Goal: Answer question/provide support

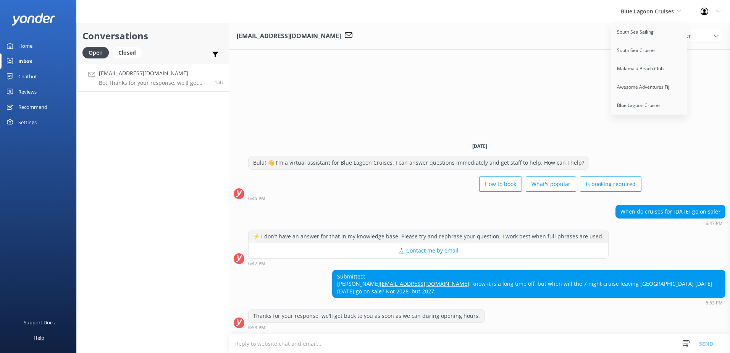
drag, startPoint x: 0, startPoint y: 0, endPoint x: 629, endPoint y: 17, distance: 629.1
click at [629, 17] on div "Blue Lagoon Cruises South Sea Sailing South Sea Cruises Malamala Beach Club Awe…" at bounding box center [651, 11] width 80 height 23
drag, startPoint x: 629, startPoint y: 17, endPoint x: 616, endPoint y: 33, distance: 20.6
click at [616, 33] on link "South Sea Sailing" at bounding box center [649, 32] width 76 height 18
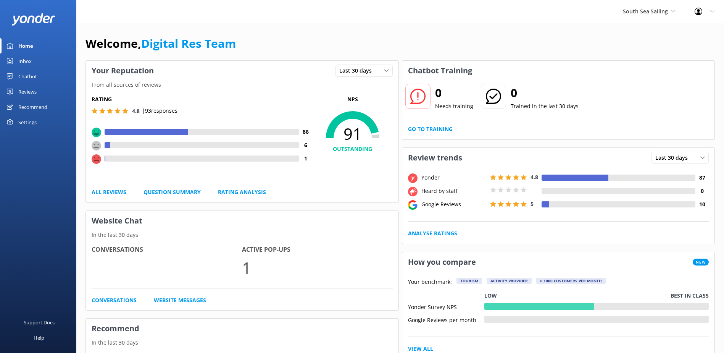
click at [31, 63] on div "Inbox" at bounding box center [24, 60] width 13 height 15
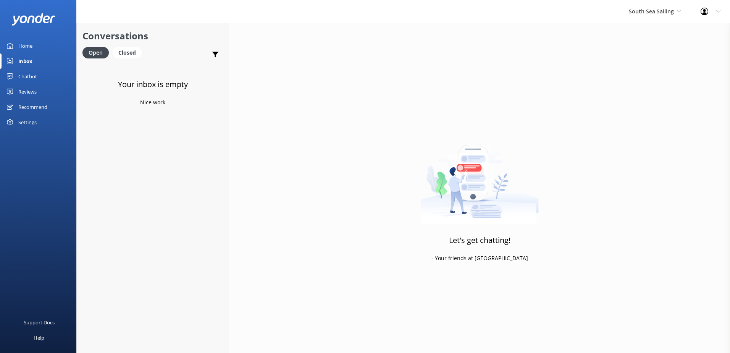
click at [658, 6] on div "South Sea Sailing South Sea Sailing South Sea Cruises Malamala Beach Club Aweso…" at bounding box center [655, 11] width 72 height 23
click at [651, 48] on link "South Sea Cruises" at bounding box center [657, 50] width 76 height 18
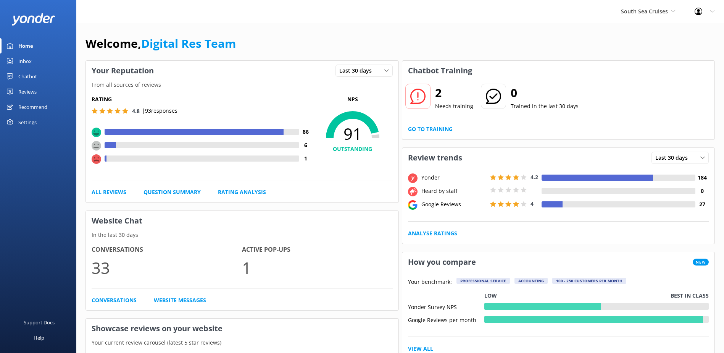
click at [37, 64] on link "Inbox" at bounding box center [38, 60] width 76 height 15
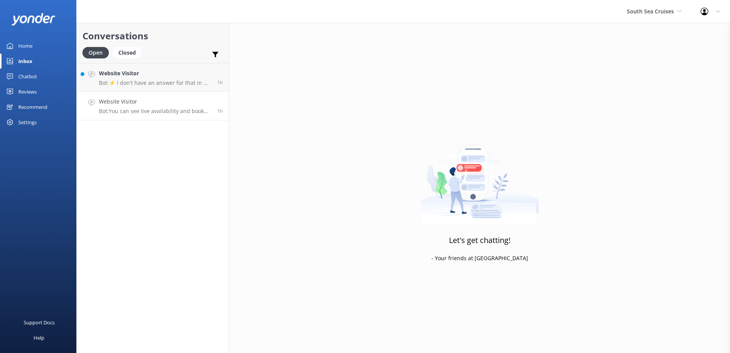
click at [159, 104] on h4 "Website Visitor" at bounding box center [155, 101] width 113 height 8
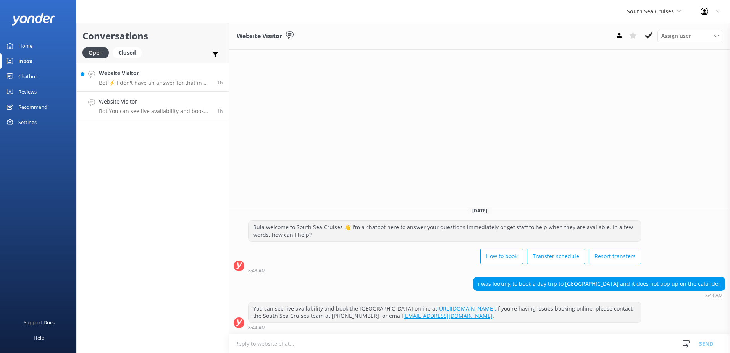
click at [162, 84] on p "Bot: ⚡ I don't have an answer for that in my knowledge base. Please try and rep…" at bounding box center [155, 82] width 113 height 7
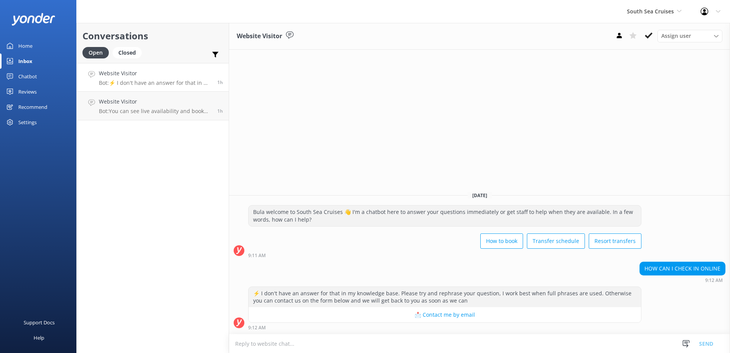
click at [417, 339] on textarea at bounding box center [479, 343] width 501 height 19
click at [616, 335] on textarea "You will receive an email for eligibility for online check in 24hrs prior to tr…" at bounding box center [479, 343] width 501 height 19
type textarea "You will receive an email for eligibility for online check in 24hrs prior to tr…"
click at [709, 337] on button "Send" at bounding box center [705, 343] width 29 height 19
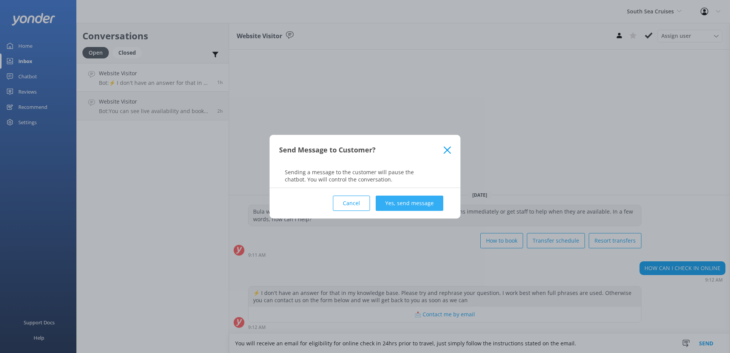
click at [423, 203] on button "Yes, send message" at bounding box center [410, 202] width 68 height 15
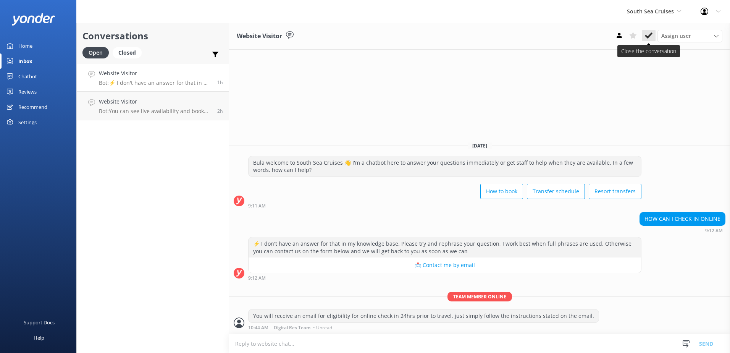
click at [651, 31] on button at bounding box center [648, 35] width 14 height 11
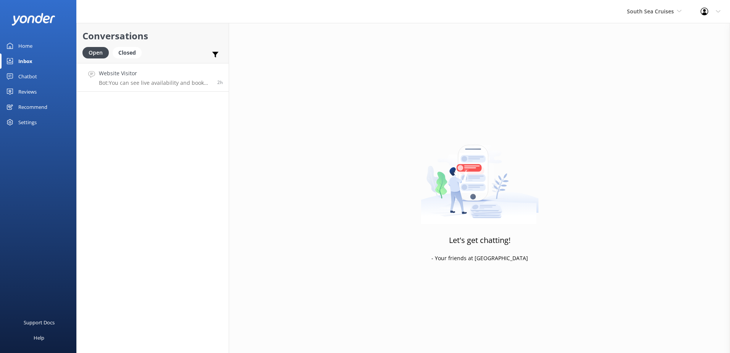
click at [171, 85] on p "Bot: You can see live availability and book the Castaway Island Resort online a…" at bounding box center [155, 82] width 113 height 7
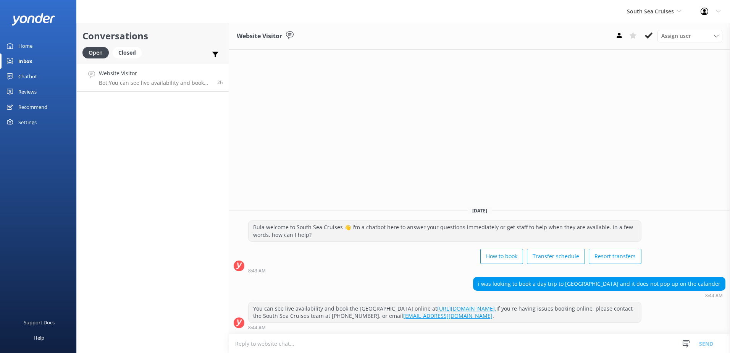
click at [496, 308] on link "https://secure.southseacruisesfiji.com/day-trips/availability?category=CASTAWAY." at bounding box center [466, 308] width 59 height 7
click at [648, 36] on use at bounding box center [649, 35] width 8 height 6
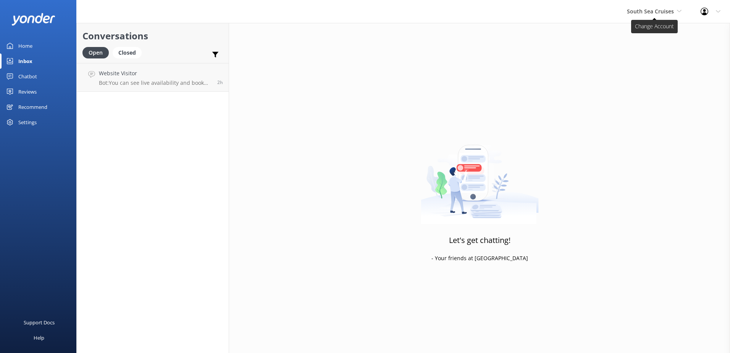
click at [646, 8] on span "South Sea Cruises" at bounding box center [650, 11] width 47 height 7
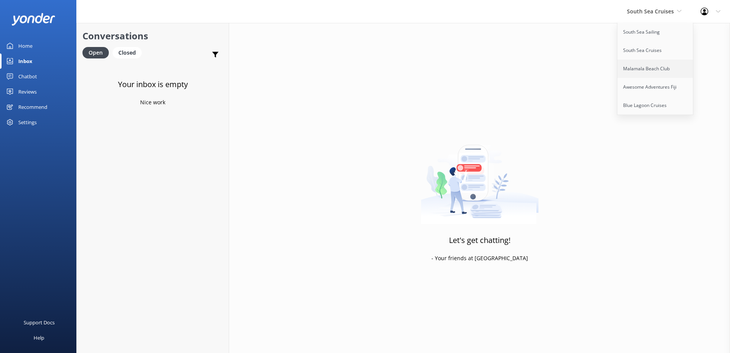
click at [646, 73] on link "Malamala Beach Club" at bounding box center [655, 69] width 76 height 18
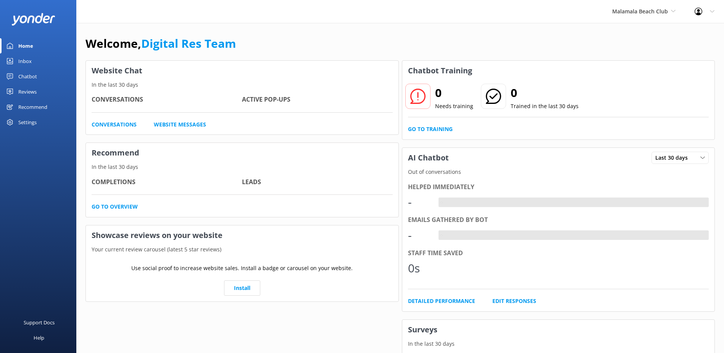
click at [28, 62] on div "Inbox" at bounding box center [24, 60] width 13 height 15
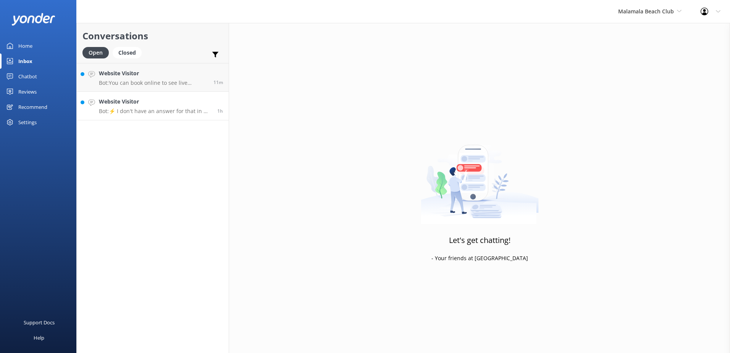
click at [115, 105] on h4 "Website Visitor" at bounding box center [155, 101] width 113 height 8
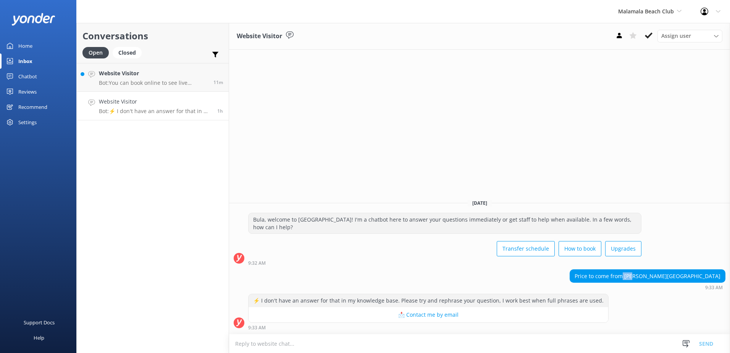
drag, startPoint x: 693, startPoint y: 279, endPoint x: 702, endPoint y: 278, distance: 8.9
click at [702, 278] on div "Price to come from nila resort" at bounding box center [647, 275] width 155 height 13
drag, startPoint x: 702, startPoint y: 278, endPoint x: 697, endPoint y: 288, distance: 11.4
click at [697, 288] on div "9:33 AM" at bounding box center [647, 286] width 156 height 5
click at [155, 86] on link "Website Visitor Bot: You can book online to see live availability at https://se…" at bounding box center [153, 77] width 152 height 29
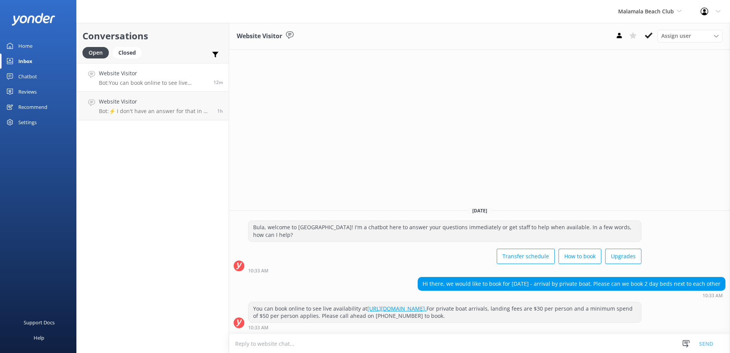
click at [405, 350] on textarea at bounding box center [479, 343] width 501 height 19
click at [485, 344] on textarea "Kindly be advised that poolside day beds are fully booked out for the 23rd of A…" at bounding box center [479, 343] width 501 height 19
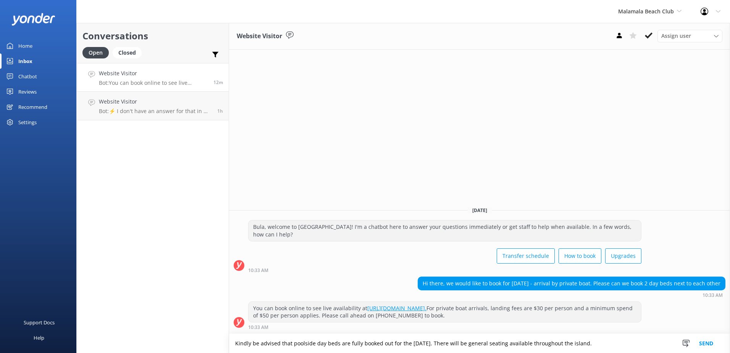
type textarea "Kindly be advised that poolside day beds are fully booked out for the 23rd of A…"
click at [707, 340] on button "Send" at bounding box center [705, 343] width 29 height 19
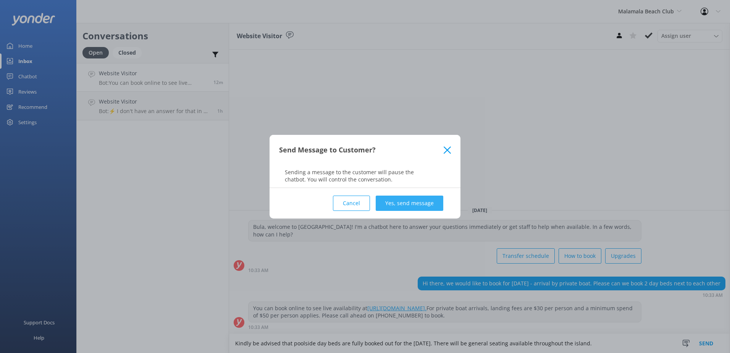
click at [420, 197] on button "Yes, send message" at bounding box center [410, 202] width 68 height 15
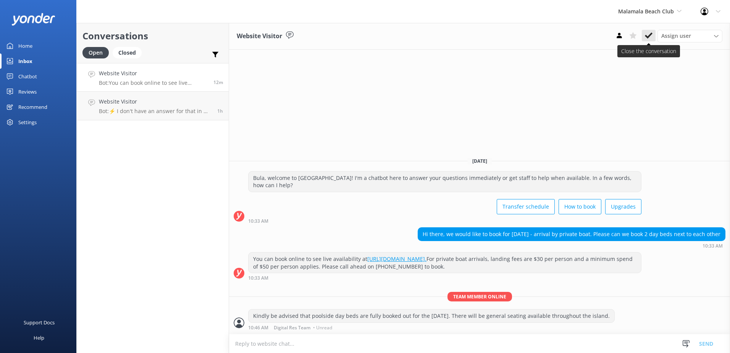
click at [650, 32] on icon at bounding box center [649, 36] width 8 height 8
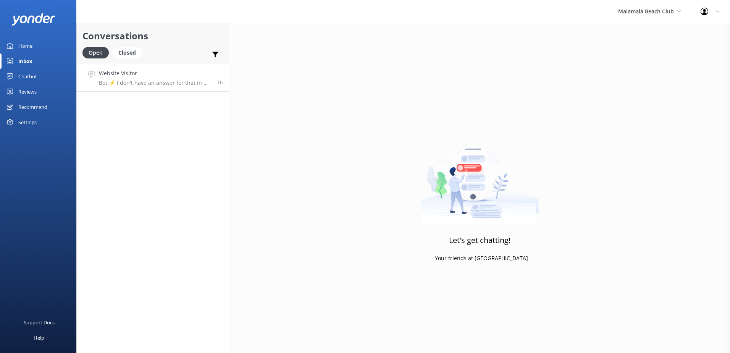
click at [188, 81] on p "Bot: ⚡ I don't have an answer for that in my knowledge base. Please try and rep…" at bounding box center [155, 82] width 113 height 7
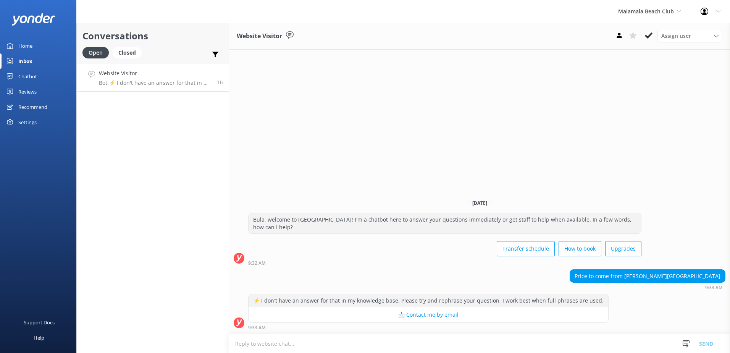
click at [391, 342] on textarea at bounding box center [479, 343] width 501 height 19
click at [405, 337] on textarea at bounding box center [479, 343] width 501 height 19
drag, startPoint x: 695, startPoint y: 276, endPoint x: 720, endPoint y: 276, distance: 25.6
click at [720, 276] on div "Price to come from nila resort" at bounding box center [647, 275] width 155 height 13
copy div "nila resort"
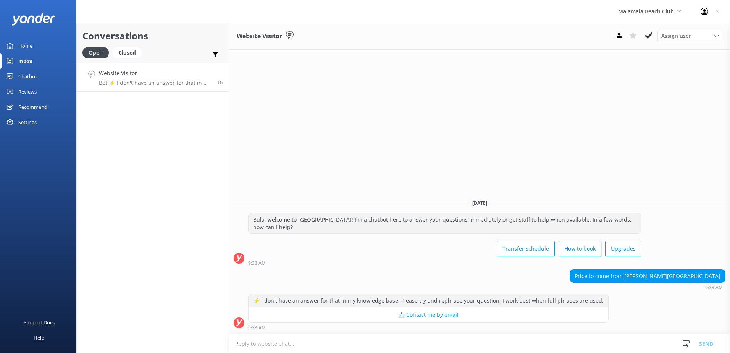
click at [316, 338] on textarea at bounding box center [479, 343] width 501 height 19
click at [293, 347] on textarea at bounding box center [479, 343] width 501 height 19
type textarea "t"
paste textarea "$186"
click at [430, 349] on textarea "The Price of a full day to Malamala beach club is $186 per person." at bounding box center [479, 343] width 501 height 19
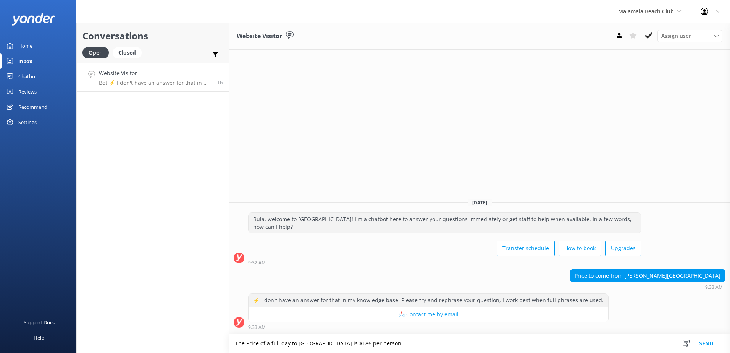
click at [446, 339] on textarea "The Price of a full day to Malamala beach club is $186 per person." at bounding box center [479, 343] width 501 height 19
paste textarea "Children pay the same rate as adults except for infants under 3 who are free of…"
type textarea "The Price of a full day to Malamala beach club is $186 per person. Children pay…"
click at [711, 347] on button "Send" at bounding box center [705, 343] width 29 height 19
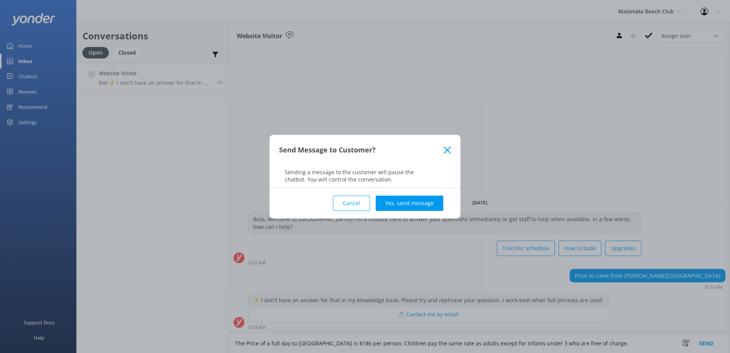
click at [406, 194] on div "Cancel Yes, send message" at bounding box center [365, 203] width 172 height 31
click at [411, 200] on button "Yes, send message" at bounding box center [410, 202] width 68 height 15
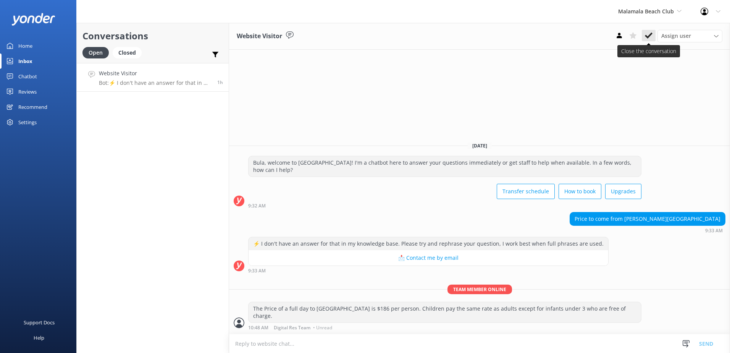
click at [645, 34] on icon at bounding box center [649, 36] width 8 height 8
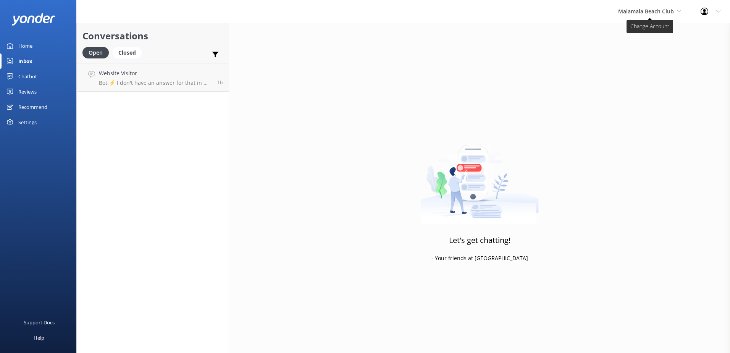
click at [654, 12] on span "Malamala Beach Club" at bounding box center [646, 11] width 56 height 7
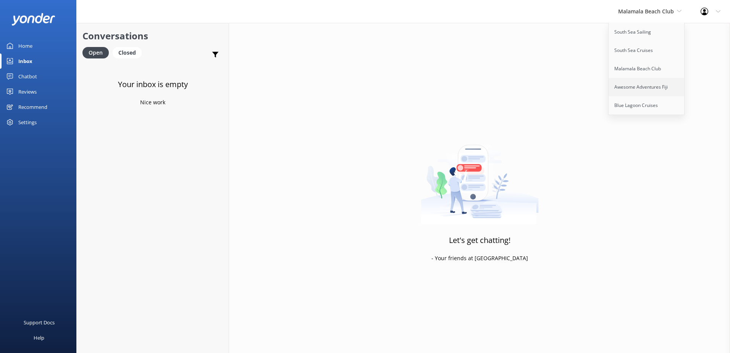
click at [649, 82] on link "Awesome Adventures Fiji" at bounding box center [646, 87] width 76 height 18
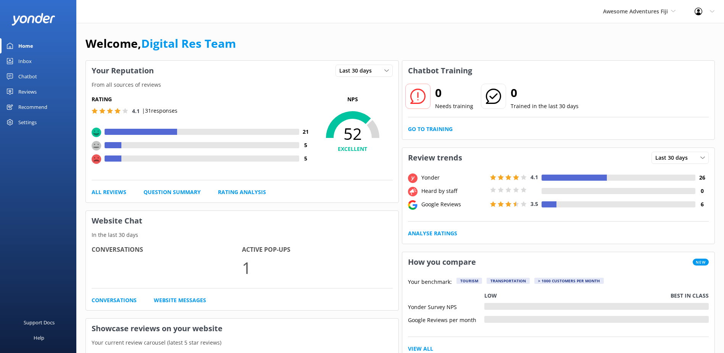
click at [30, 56] on div "Inbox" at bounding box center [24, 60] width 13 height 15
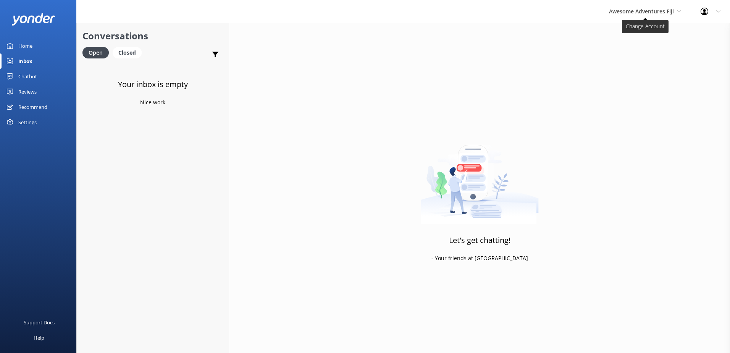
click at [651, 14] on span "Awesome Adventures Fiji" at bounding box center [641, 11] width 65 height 7
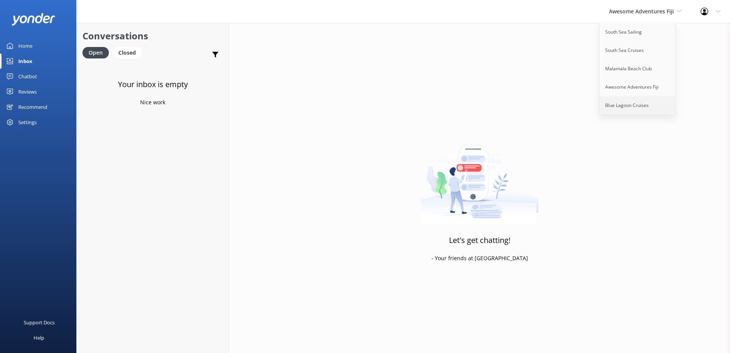
click at [629, 103] on link "Blue Lagoon Cruises" at bounding box center [637, 105] width 76 height 18
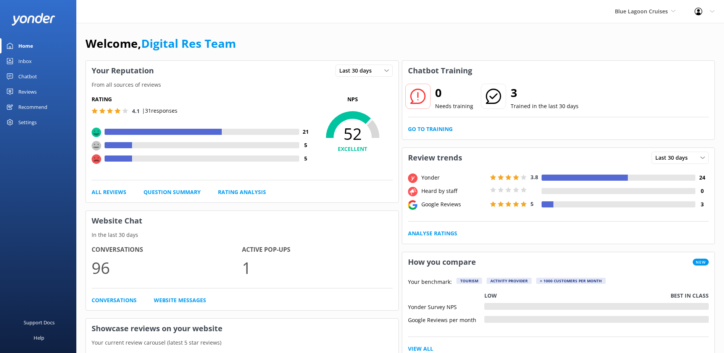
click at [30, 59] on div "Inbox" at bounding box center [24, 60] width 13 height 15
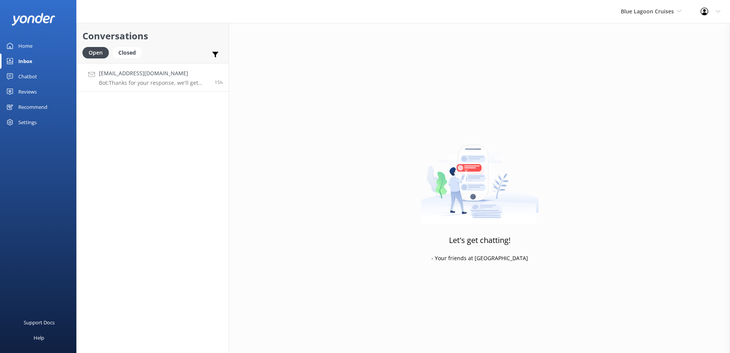
click at [142, 87] on link "brianwatts99@gmail.com Bot: Thanks for your response, we'll get back to you as …" at bounding box center [153, 77] width 152 height 29
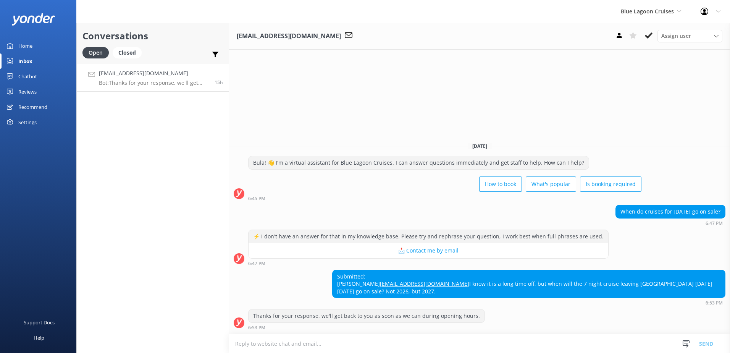
click at [337, 340] on textarea at bounding box center [479, 343] width 501 height 19
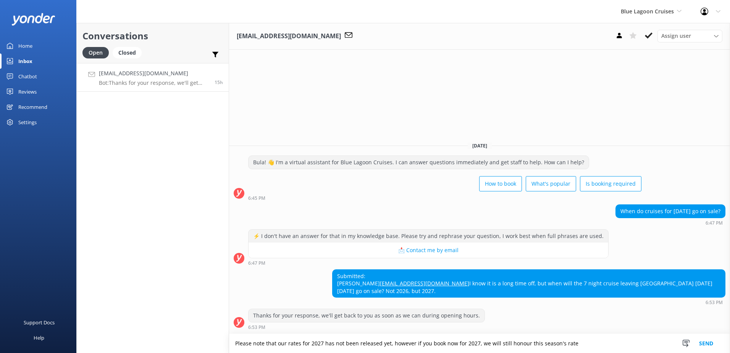
click at [335, 342] on textarea "Please note that our rates for 2027 has not been released yet, however if you b…" at bounding box center [479, 343] width 501 height 19
click at [610, 341] on textarea "Please note that our rates for 2027 have not been released yet, however if you …" at bounding box center [479, 343] width 501 height 19
type textarea "Please note that our rates for 2027 have not been released yet, however if you …"
click at [704, 341] on button "Send" at bounding box center [705, 343] width 29 height 19
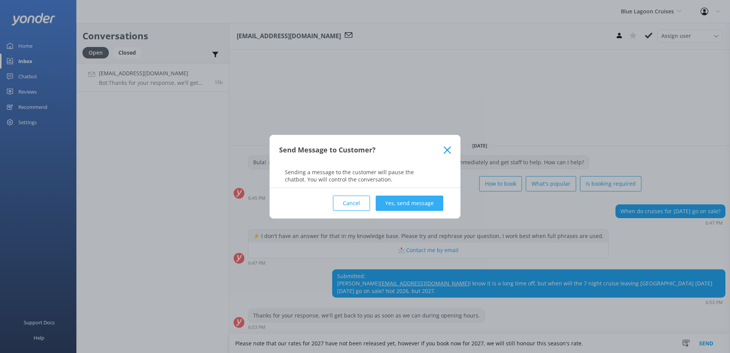
click at [414, 207] on button "Yes, send message" at bounding box center [410, 202] width 68 height 15
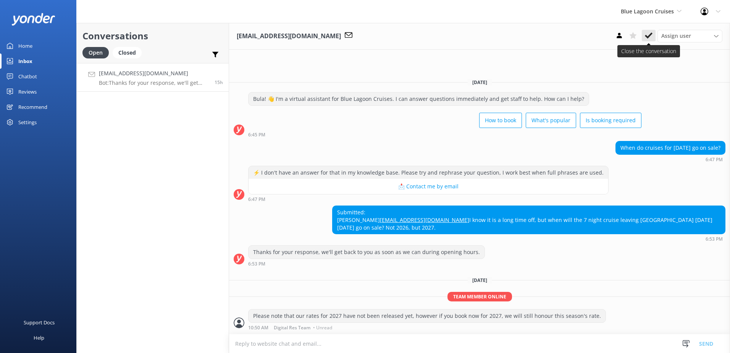
click at [650, 34] on use at bounding box center [649, 35] width 8 height 6
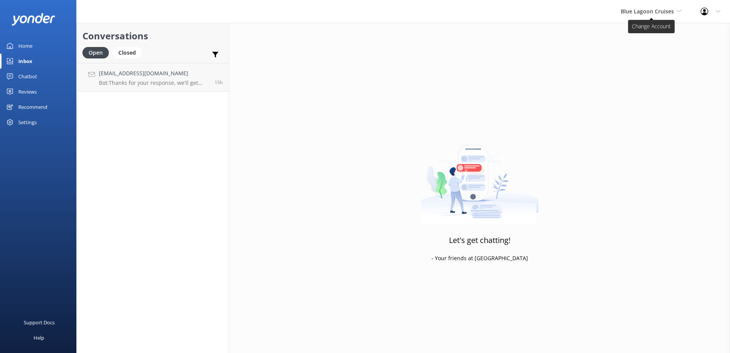
click at [661, 12] on span "Blue Lagoon Cruises" at bounding box center [647, 11] width 53 height 7
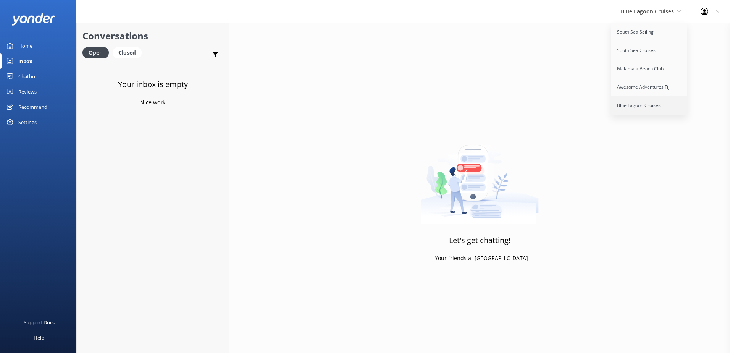
click at [646, 105] on link "Blue Lagoon Cruises" at bounding box center [649, 105] width 76 height 18
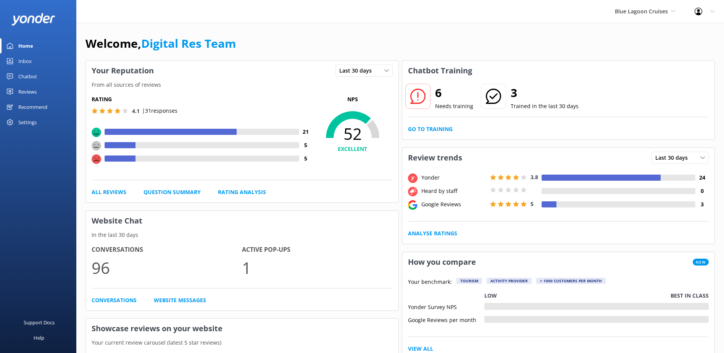
click at [27, 64] on div "Inbox" at bounding box center [24, 60] width 13 height 15
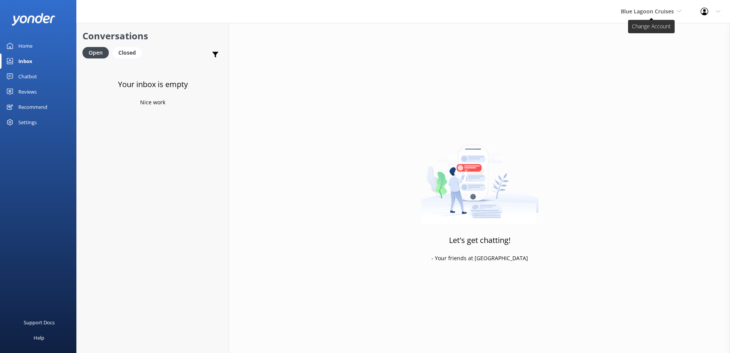
click at [656, 14] on span "Blue Lagoon Cruises" at bounding box center [647, 11] width 53 height 7
click at [648, 5] on div "Blue Lagoon Cruises South Sea Sailing South Sea Cruises Malamala Beach Club Awe…" at bounding box center [651, 11] width 80 height 23
click at [646, 48] on link "South Sea Cruises" at bounding box center [649, 50] width 76 height 18
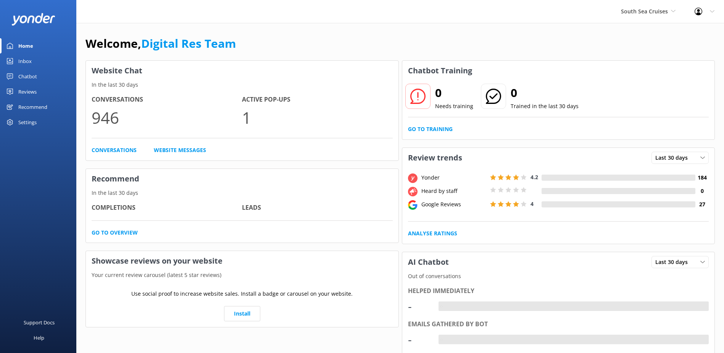
click at [31, 56] on div "Inbox" at bounding box center [24, 60] width 13 height 15
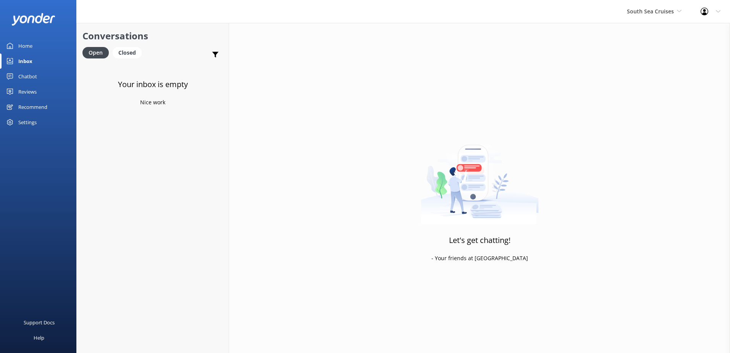
click at [648, 16] on div "South Sea Cruises South Sea Sailing South Sea Cruises Malamala Beach Club Aweso…" at bounding box center [654, 11] width 74 height 23
click at [657, 36] on link "South Sea Sailing" at bounding box center [655, 32] width 76 height 18
